Goal: Task Accomplishment & Management: Use online tool/utility

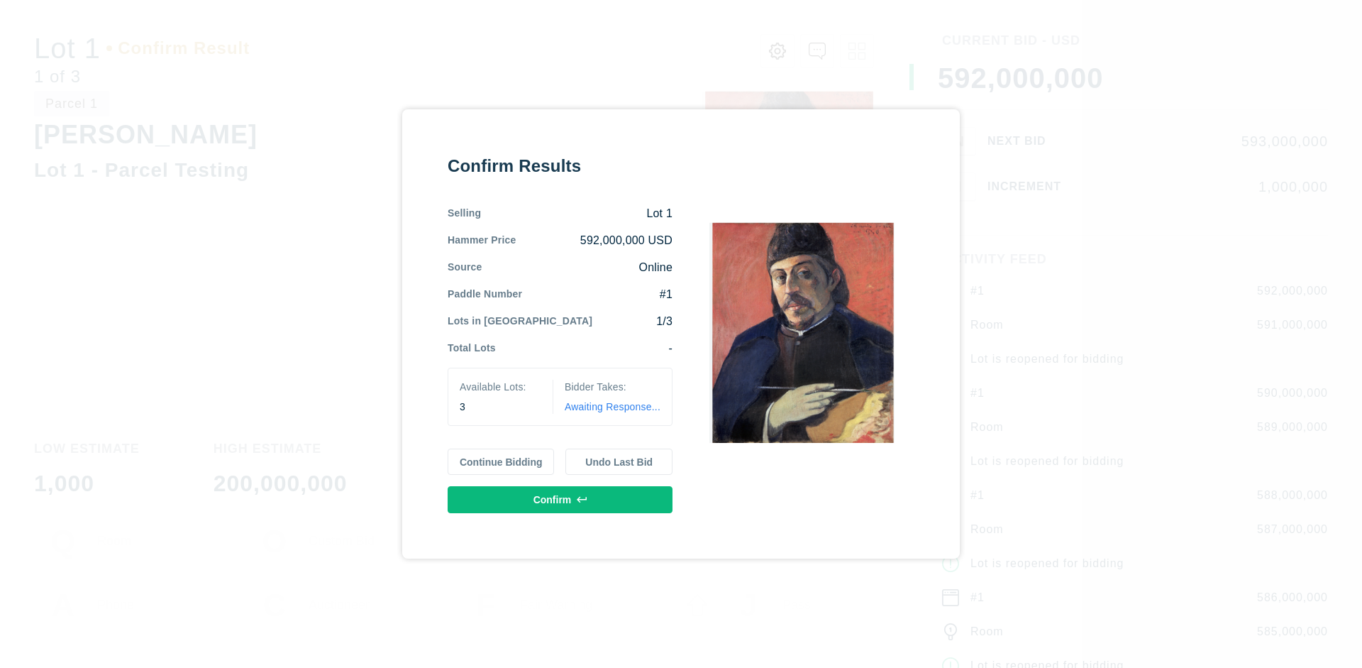
click at [502, 461] on button "Continue Bidding" at bounding box center [501, 461] width 107 height 27
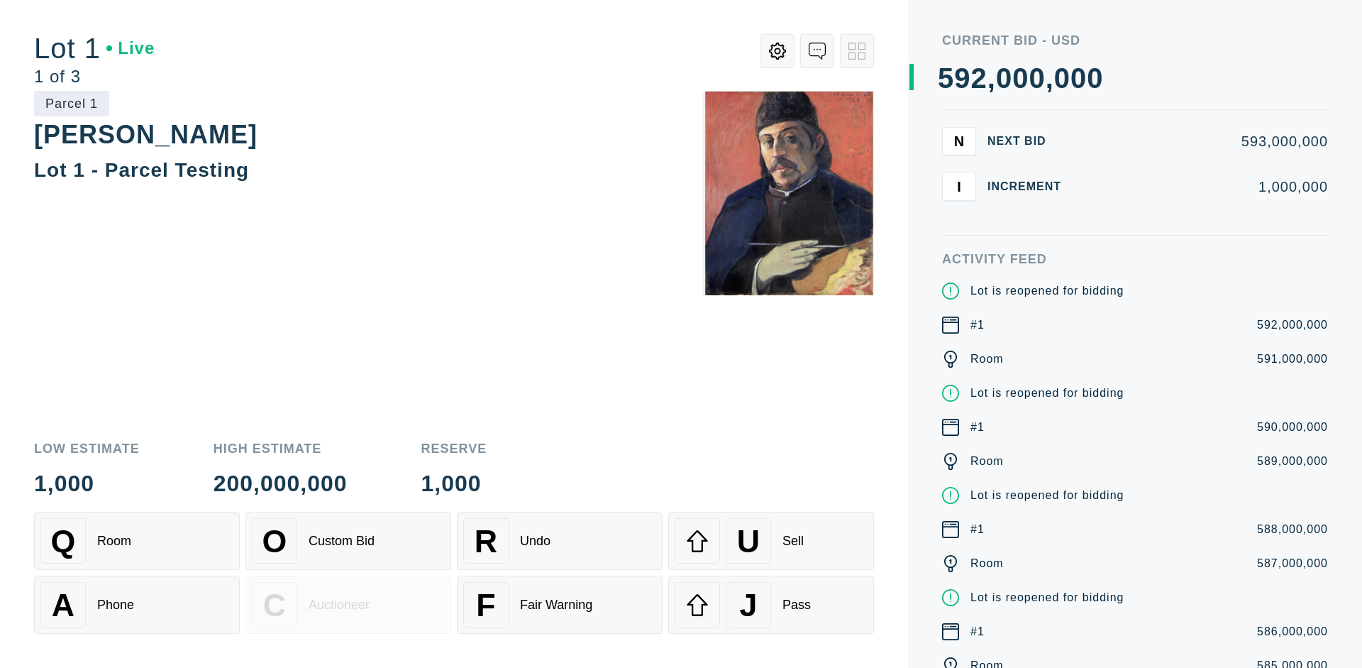
click at [137, 541] on div "Q Room" at bounding box center [136, 540] width 193 height 45
